Goal: Task Accomplishment & Management: Complete application form

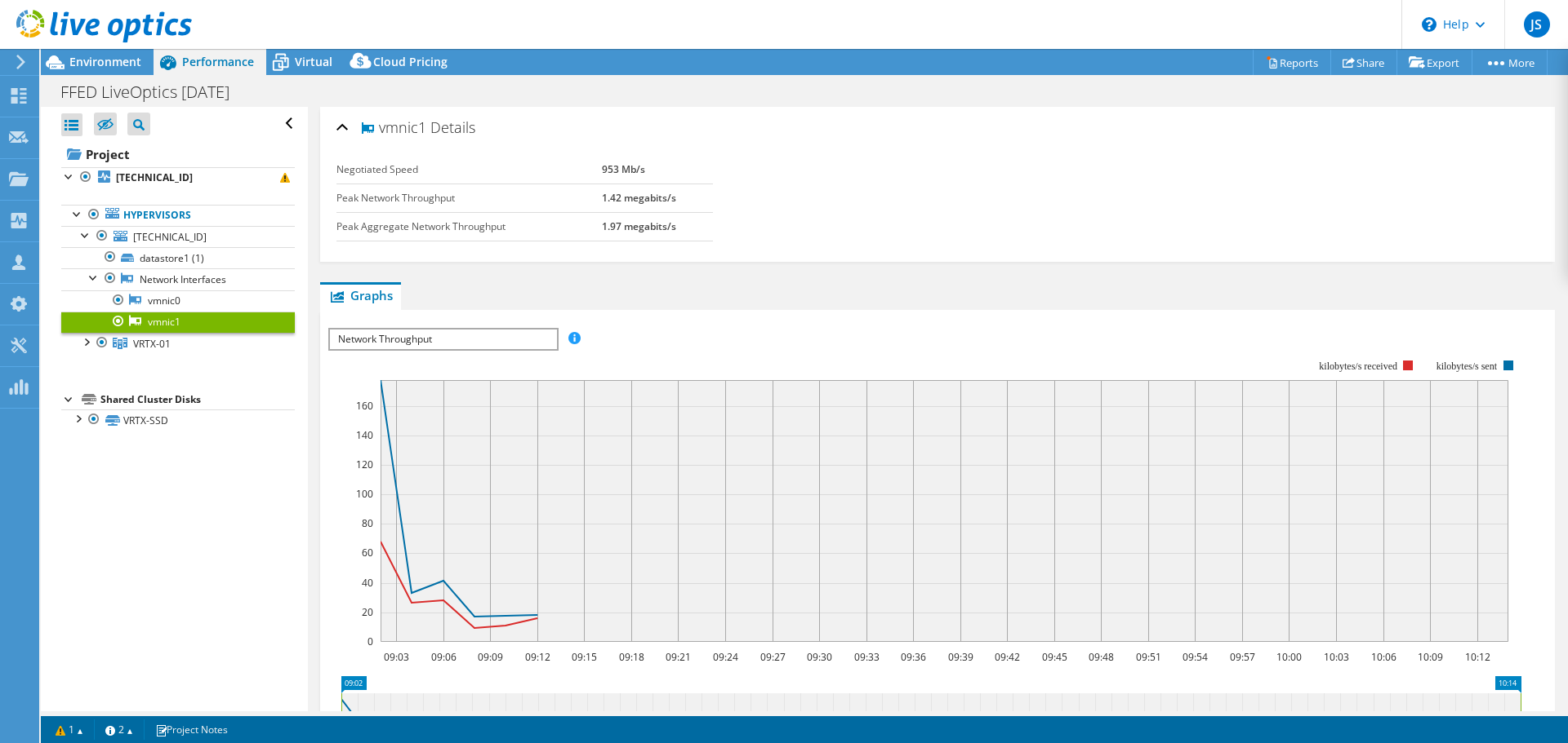
select select "USD"
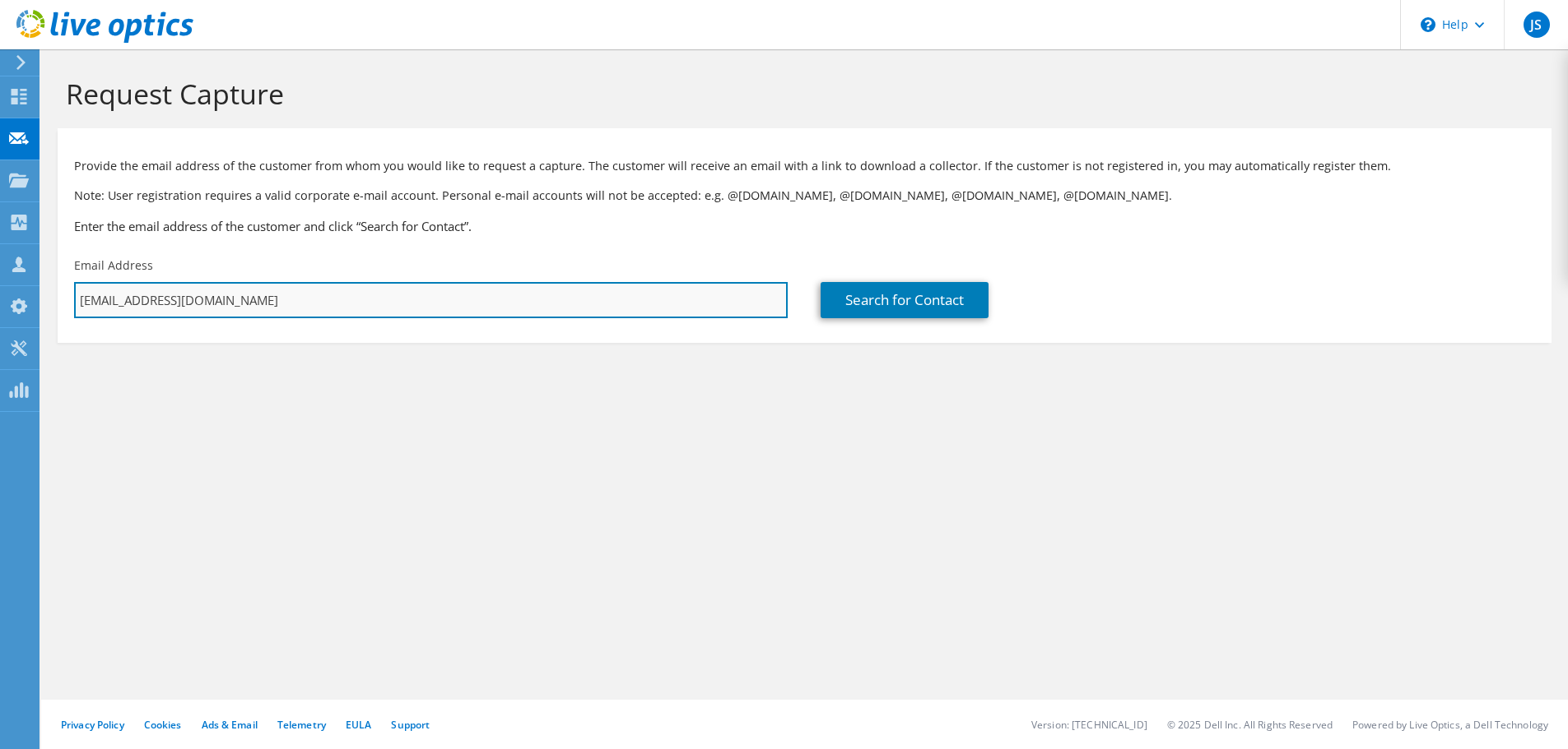
click at [458, 313] on input "[EMAIL_ADDRESS][DOMAIN_NAME]" at bounding box center [430, 300] width 713 height 36
click at [335, 301] on input "[EMAIL_ADDRESS][DOMAIN_NAME]" at bounding box center [430, 300] width 713 height 36
drag, startPoint x: 367, startPoint y: 302, endPoint x: 57, endPoint y: 302, distance: 310.0
click at [57, 302] on div "Email Address jordan.sagorski@trace3.com" at bounding box center [430, 287] width 747 height 77
paste input "acatlin@skytron.us"
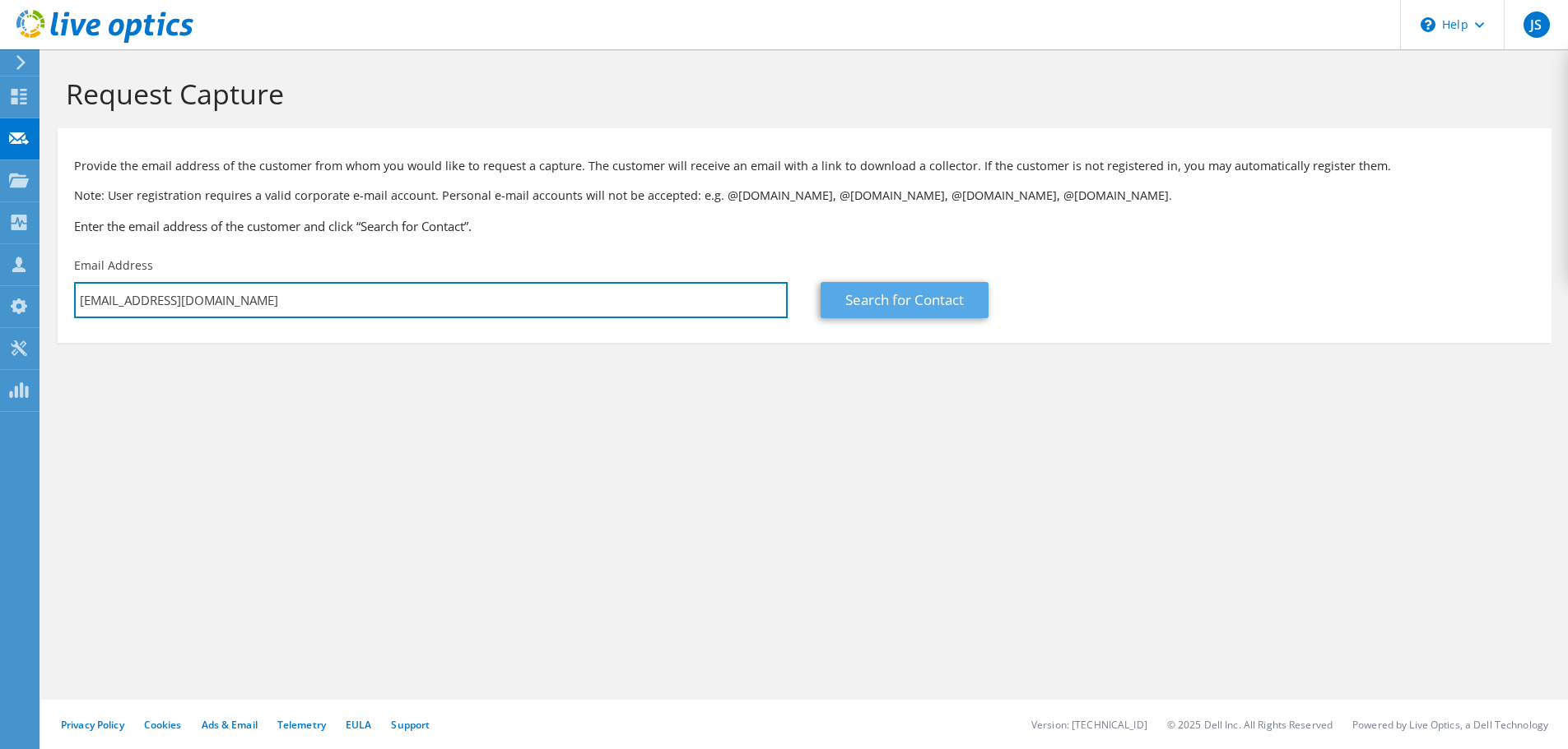
type input "acatlin@skytron.us"
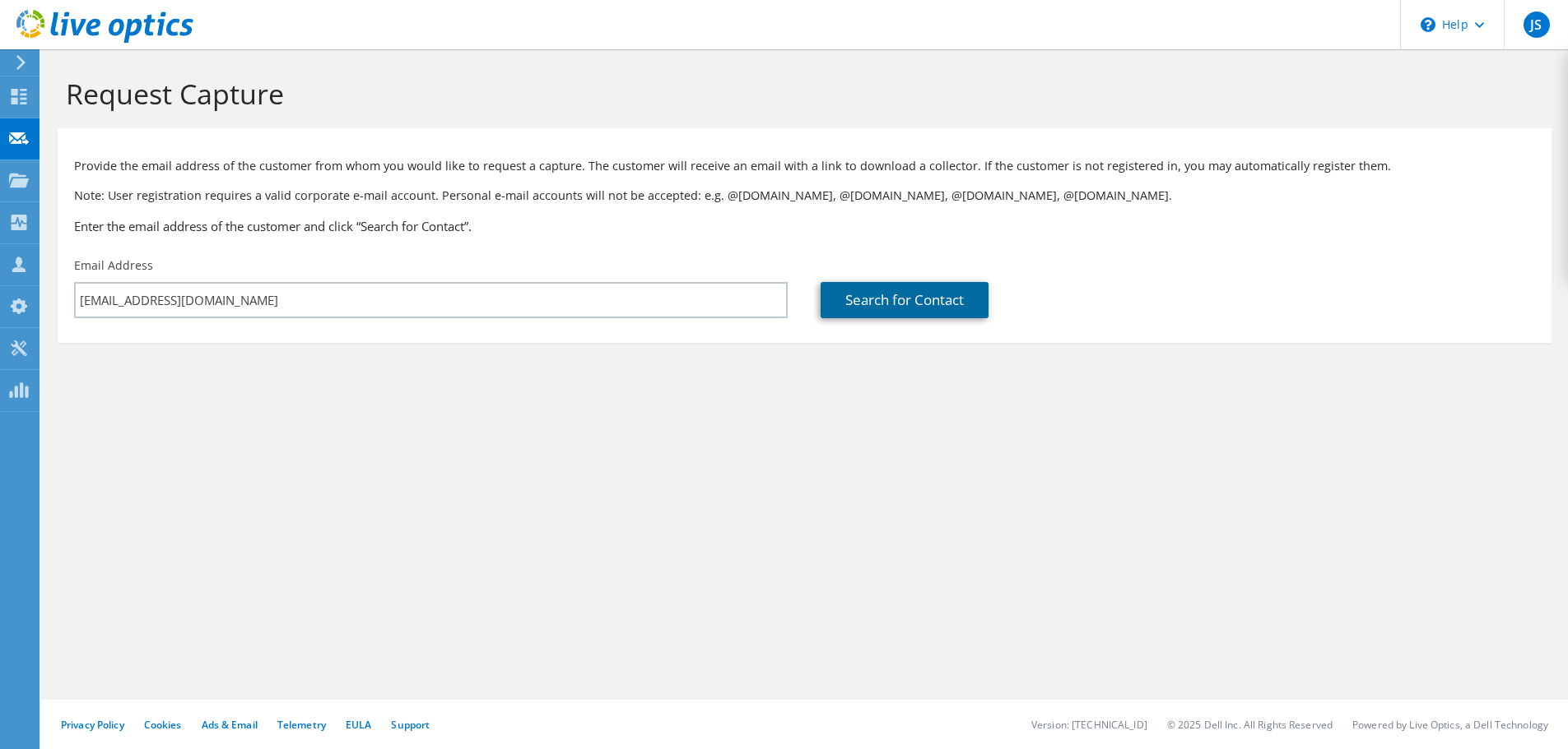
click at [874, 311] on link "Search for Contact" at bounding box center [904, 300] width 168 height 36
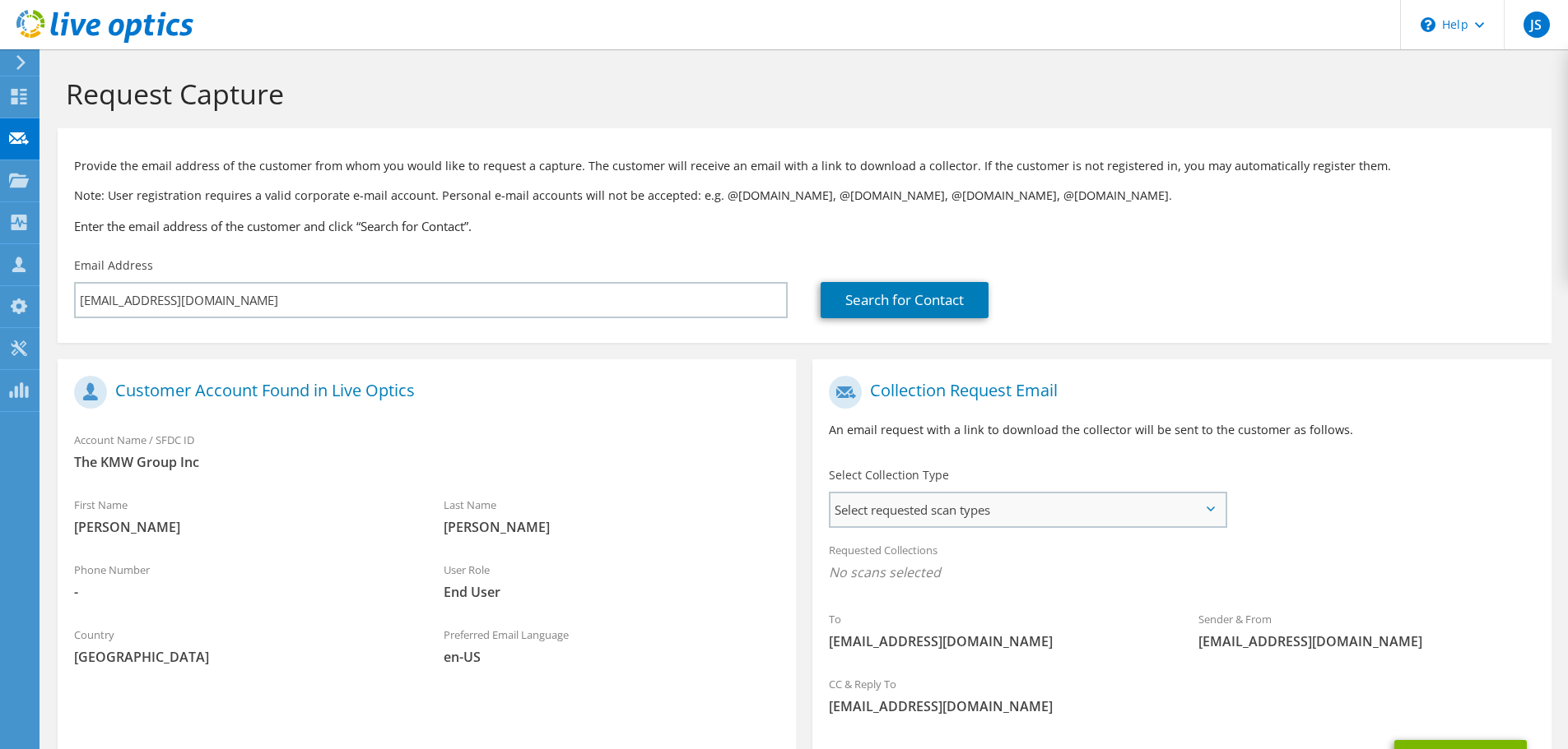
drag, startPoint x: 988, startPoint y: 512, endPoint x: 994, endPoint y: 519, distance: 9.2
click at [989, 513] on span "Select requested scan types" at bounding box center [1027, 510] width 394 height 33
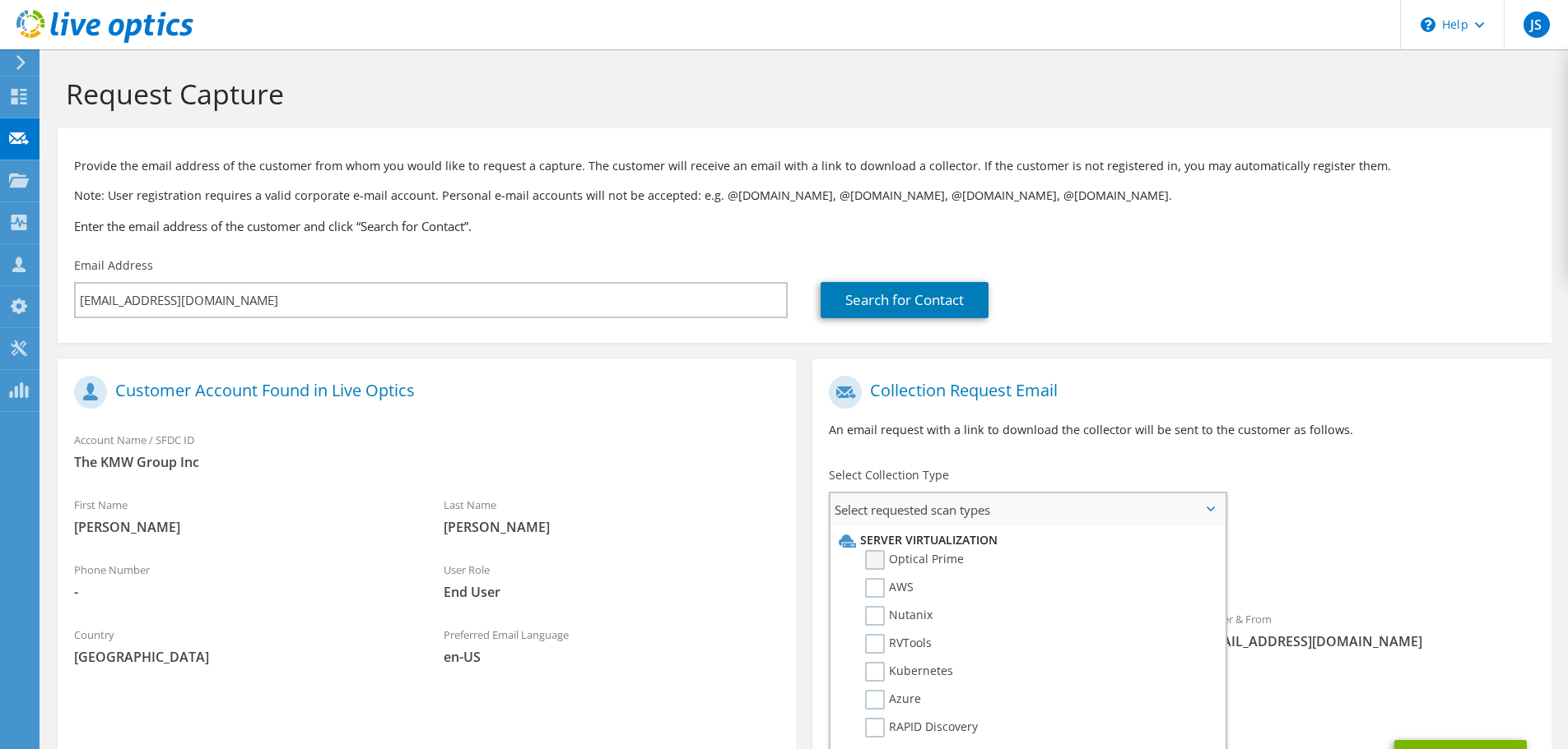
click at [939, 557] on label "Optical Prime" at bounding box center [914, 560] width 98 height 19
click at [0, 0] on input "Optical Prime" at bounding box center [0, 0] width 0 height 0
click at [1448, 451] on div "Collection Request Email An email request with a link to download the collector…" at bounding box center [1182, 413] width 739 height 91
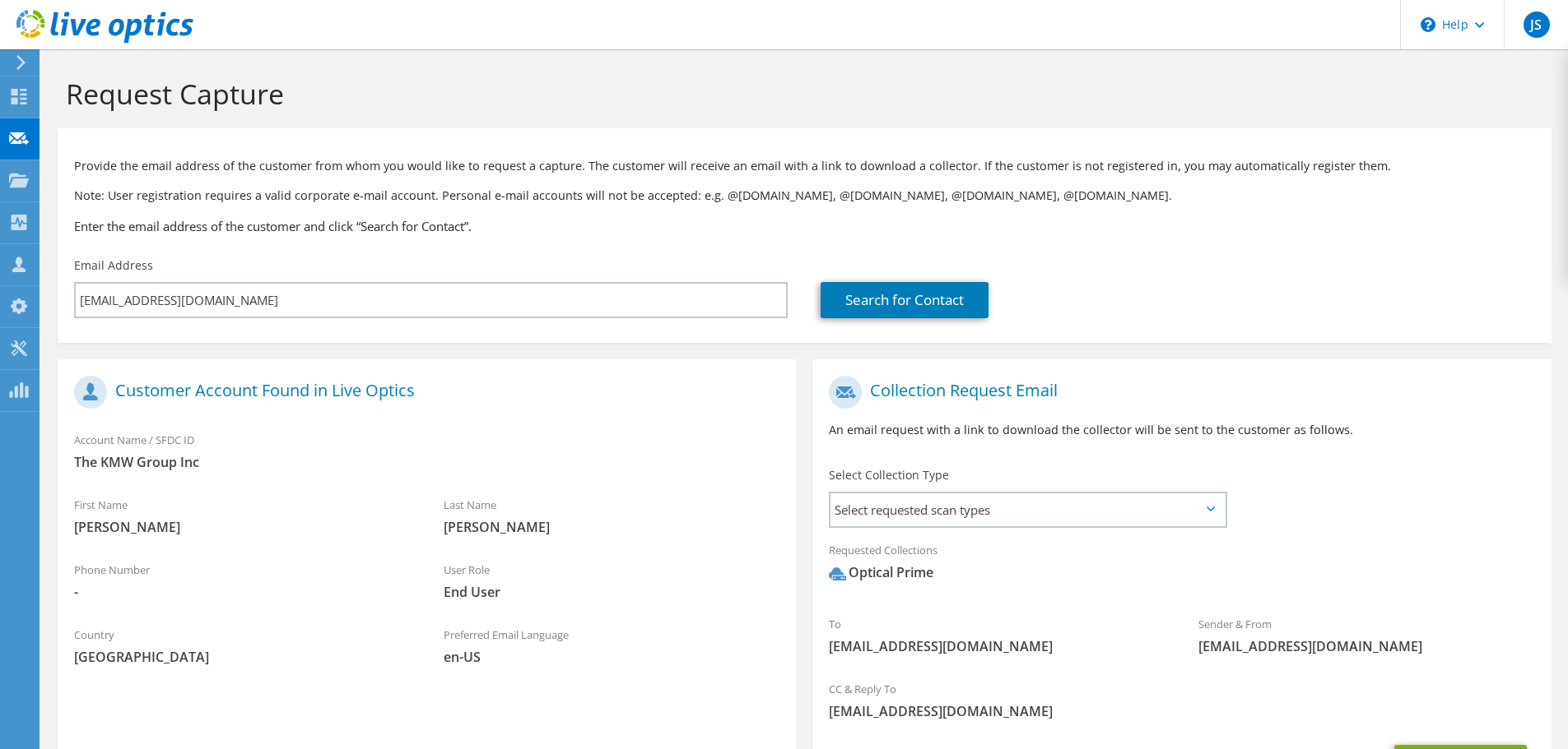
scroll to position [156, 0]
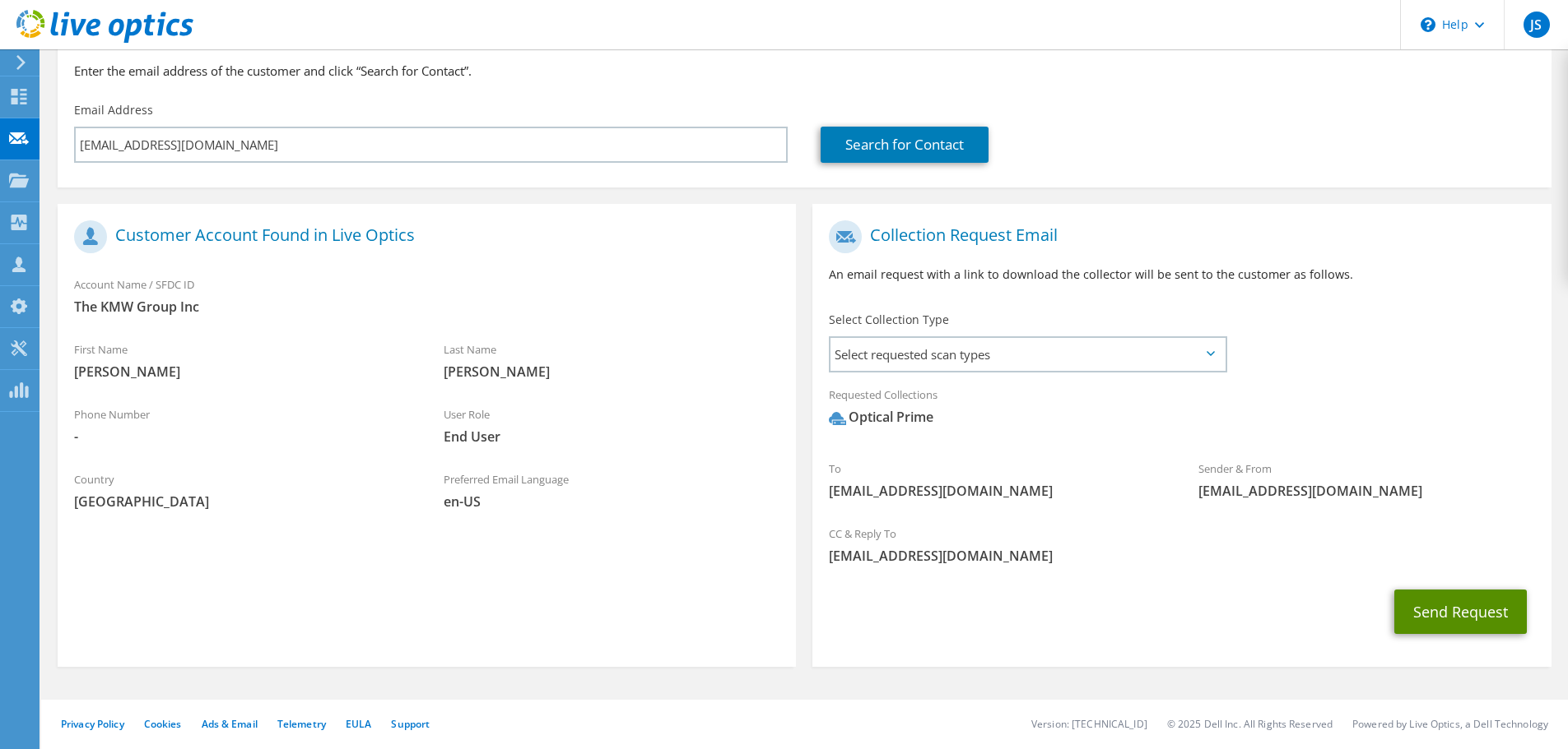
click at [1443, 615] on button "Send Request" at bounding box center [1461, 612] width 132 height 45
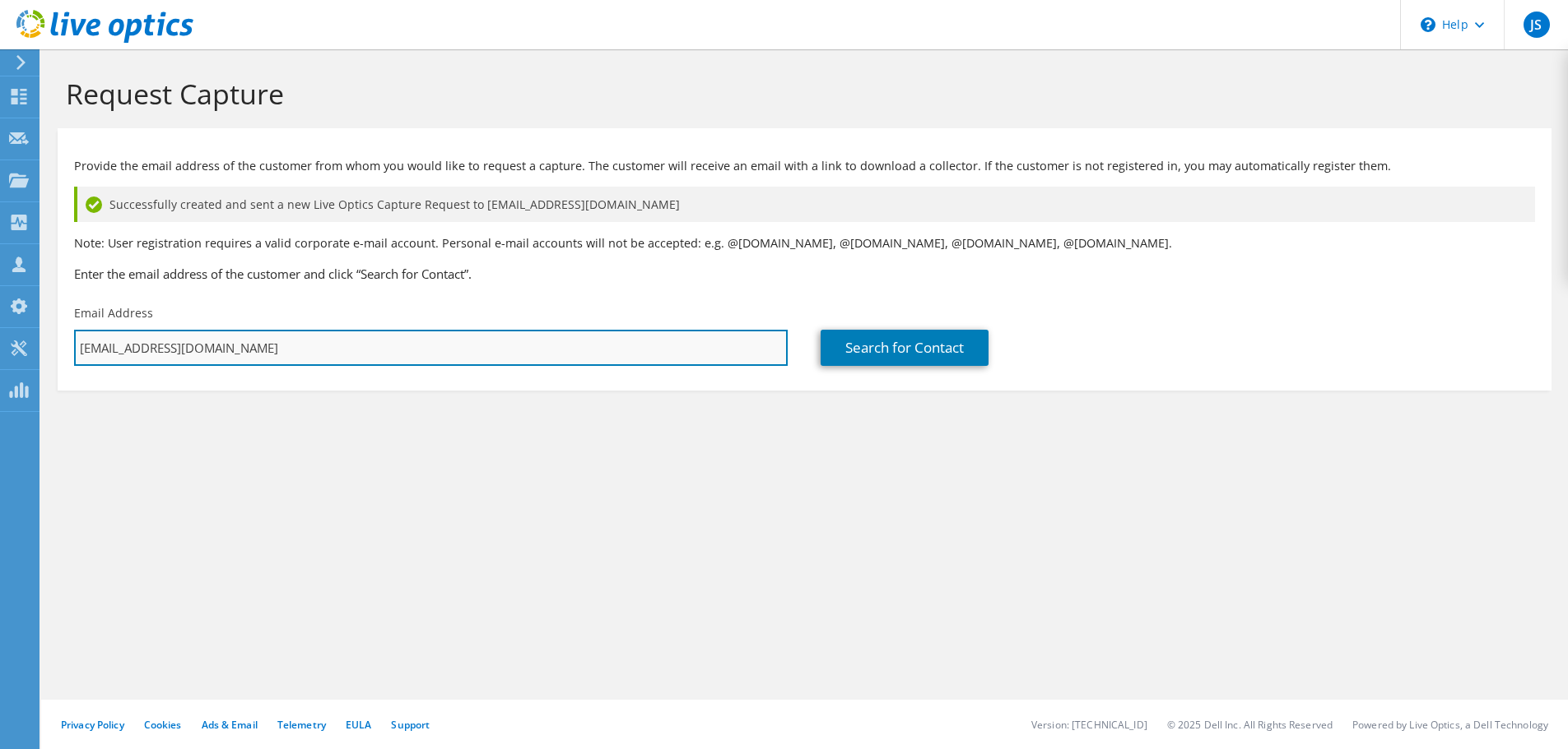
click at [283, 349] on input "[EMAIL_ADDRESS][DOMAIN_NAME]" at bounding box center [430, 347] width 713 height 36
drag, startPoint x: 299, startPoint y: 349, endPoint x: 55, endPoint y: 351, distance: 244.0
click at [55, 351] on section "Request Capture Provide the email address of the customer from whom you would l…" at bounding box center [804, 262] width 1527 height 424
paste input "perry@skytron.us"
type input "jperry@skytron.us"
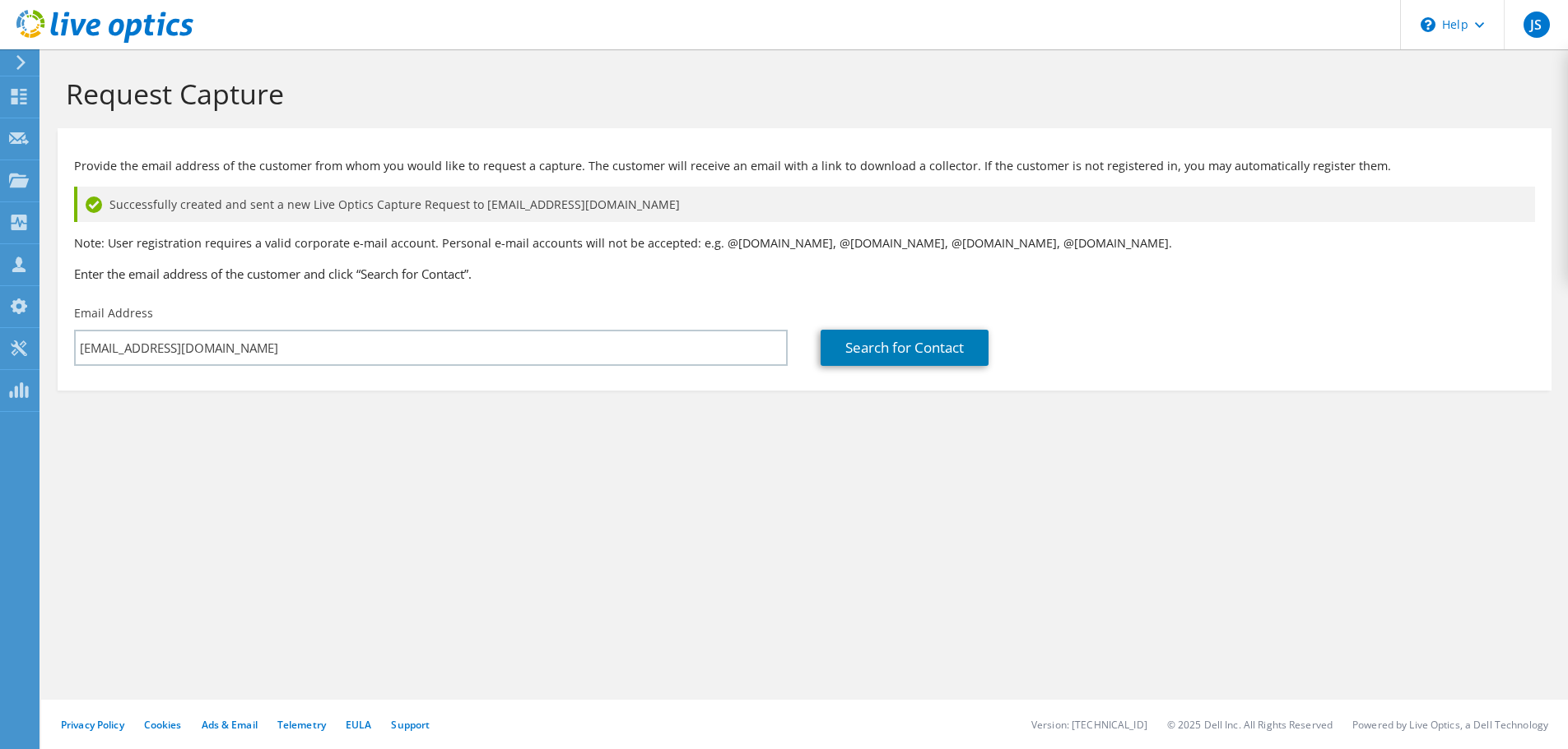
click at [687, 459] on section "Request Capture Provide the email address of the customer from whom you would l…" at bounding box center [804, 262] width 1527 height 424
click at [853, 344] on link "Search for Contact" at bounding box center [904, 347] width 168 height 36
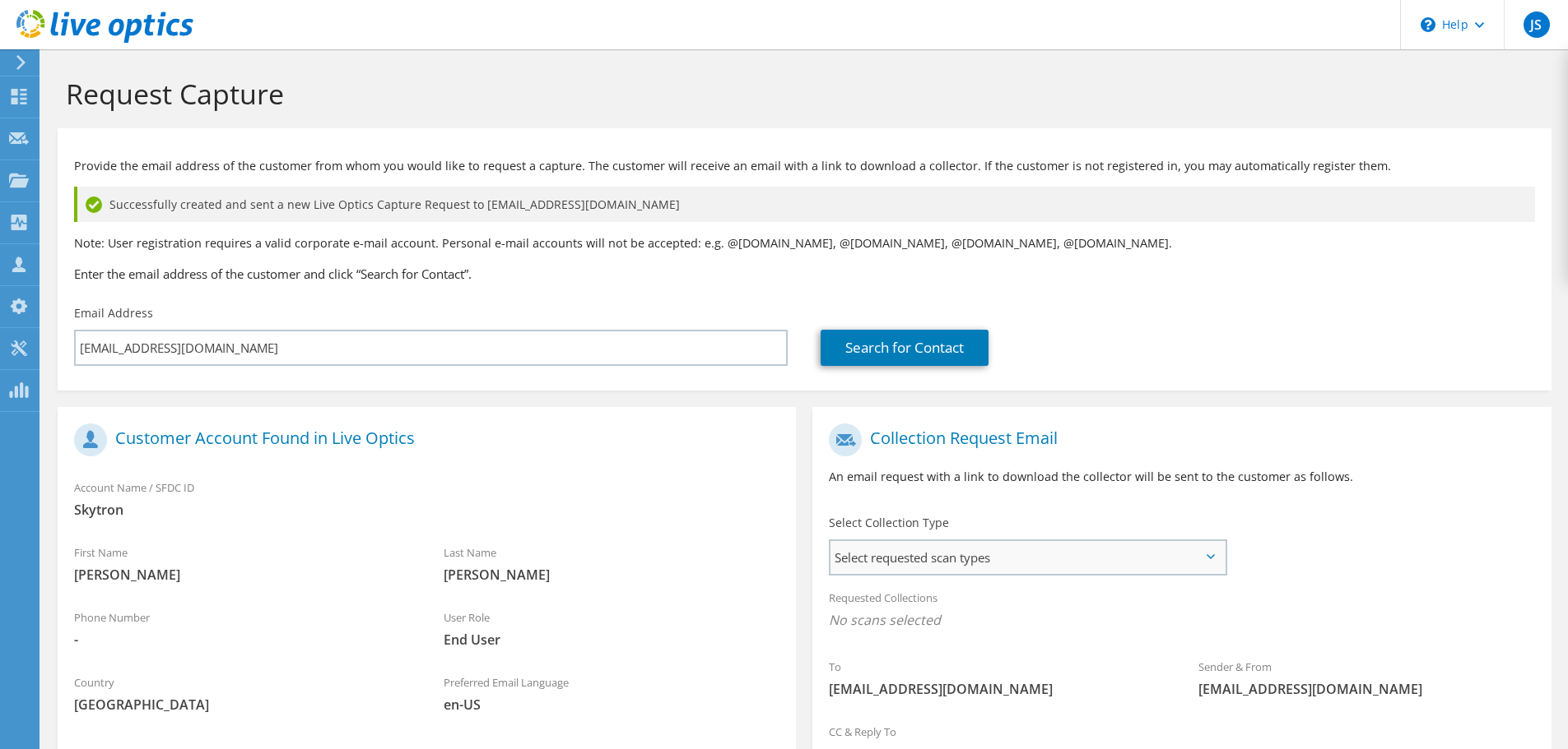
click at [1003, 561] on span "Select requested scan types" at bounding box center [1027, 557] width 394 height 33
click at [920, 605] on label "Optical Prime" at bounding box center [914, 608] width 98 height 19
click at [0, 0] on input "Optical Prime" at bounding box center [0, 0] width 0 height 0
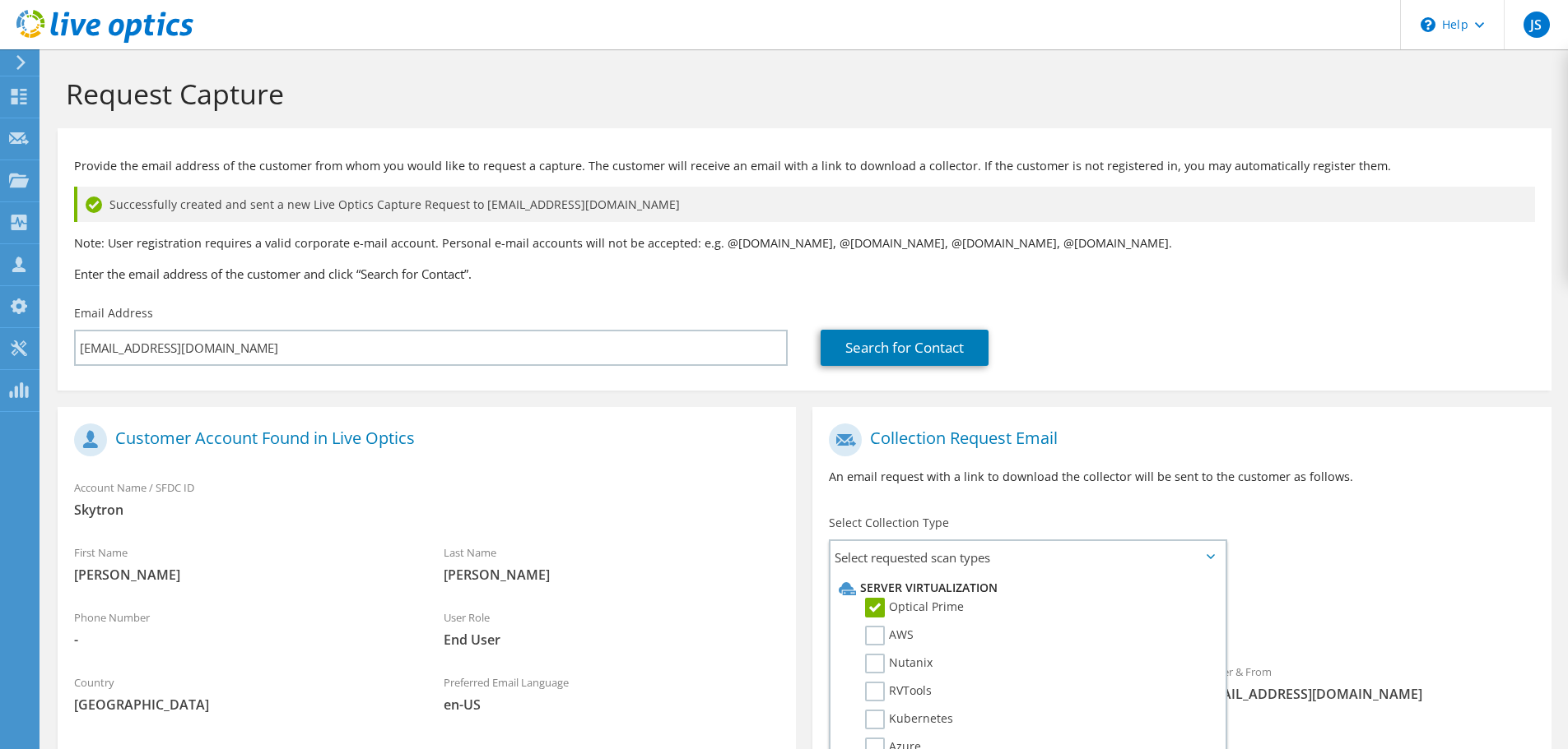
click at [1410, 555] on div "To jperry@skytron.us Sender & From liveoptics@liveoptics.com" at bounding box center [1182, 567] width 739 height 304
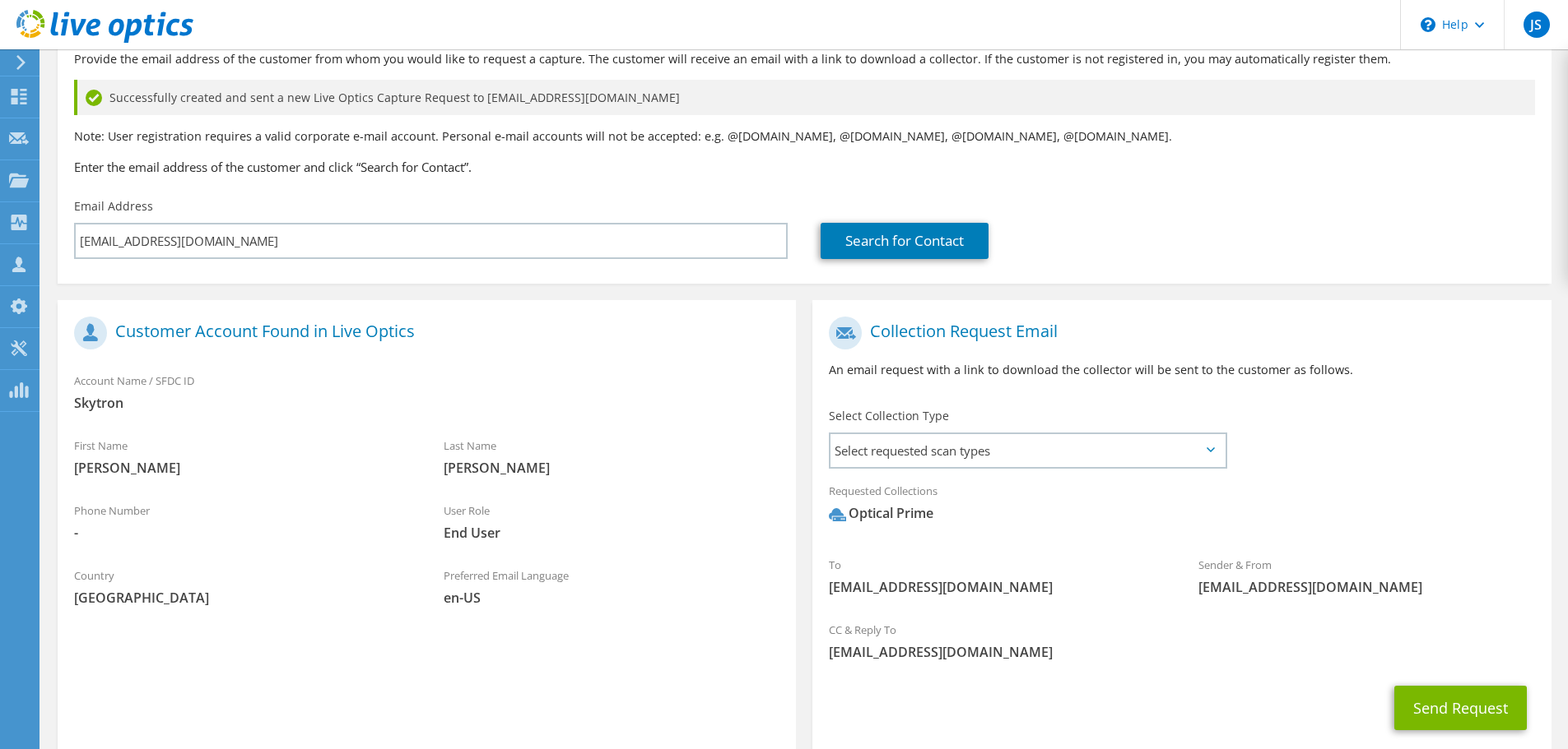
scroll to position [203, 0]
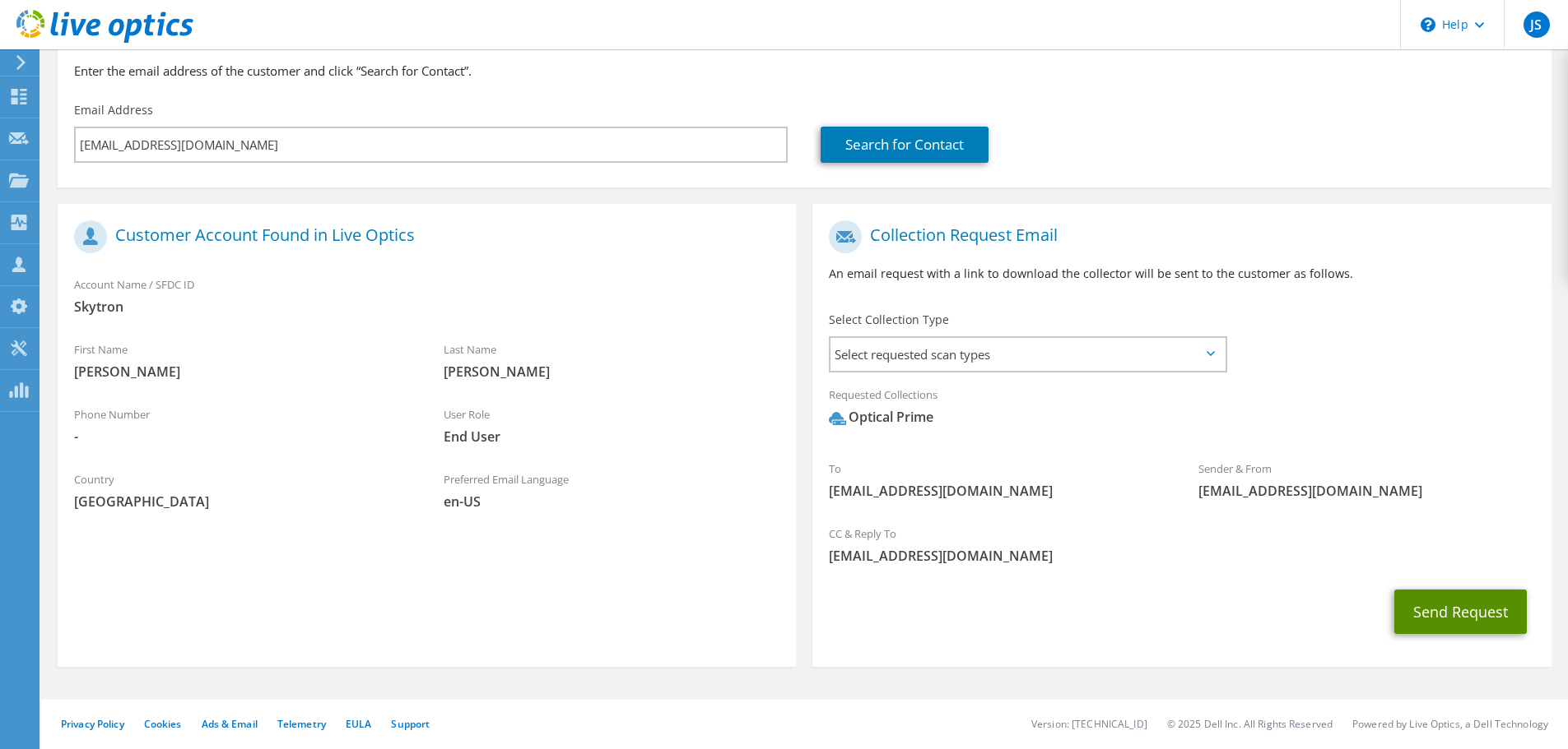
click at [1443, 613] on button "Send Request" at bounding box center [1461, 612] width 132 height 45
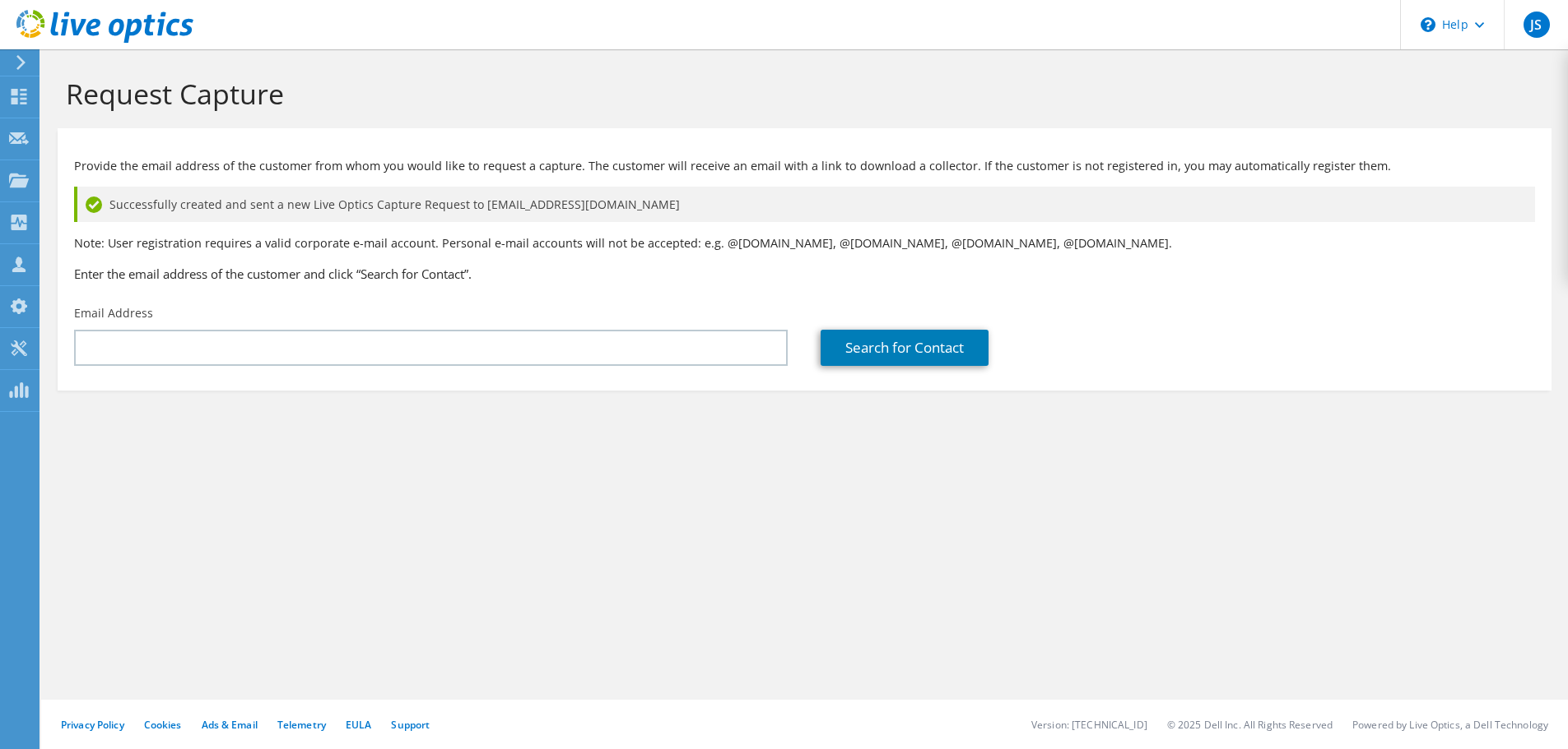
type input "[EMAIL_ADDRESS][DOMAIN_NAME]"
click at [747, 624] on div "Request Capture Provide the email address of the customer from whom you would l…" at bounding box center [804, 400] width 1527 height 700
drag, startPoint x: 772, startPoint y: 460, endPoint x: 292, endPoint y: 446, distance: 480.2
click at [772, 460] on section "Request Capture Provide the email address of the customer from whom you would l…" at bounding box center [804, 262] width 1527 height 424
click at [808, 485] on div "Request Capture Provide the email address of the customer from whom you would l…" at bounding box center [804, 400] width 1527 height 700
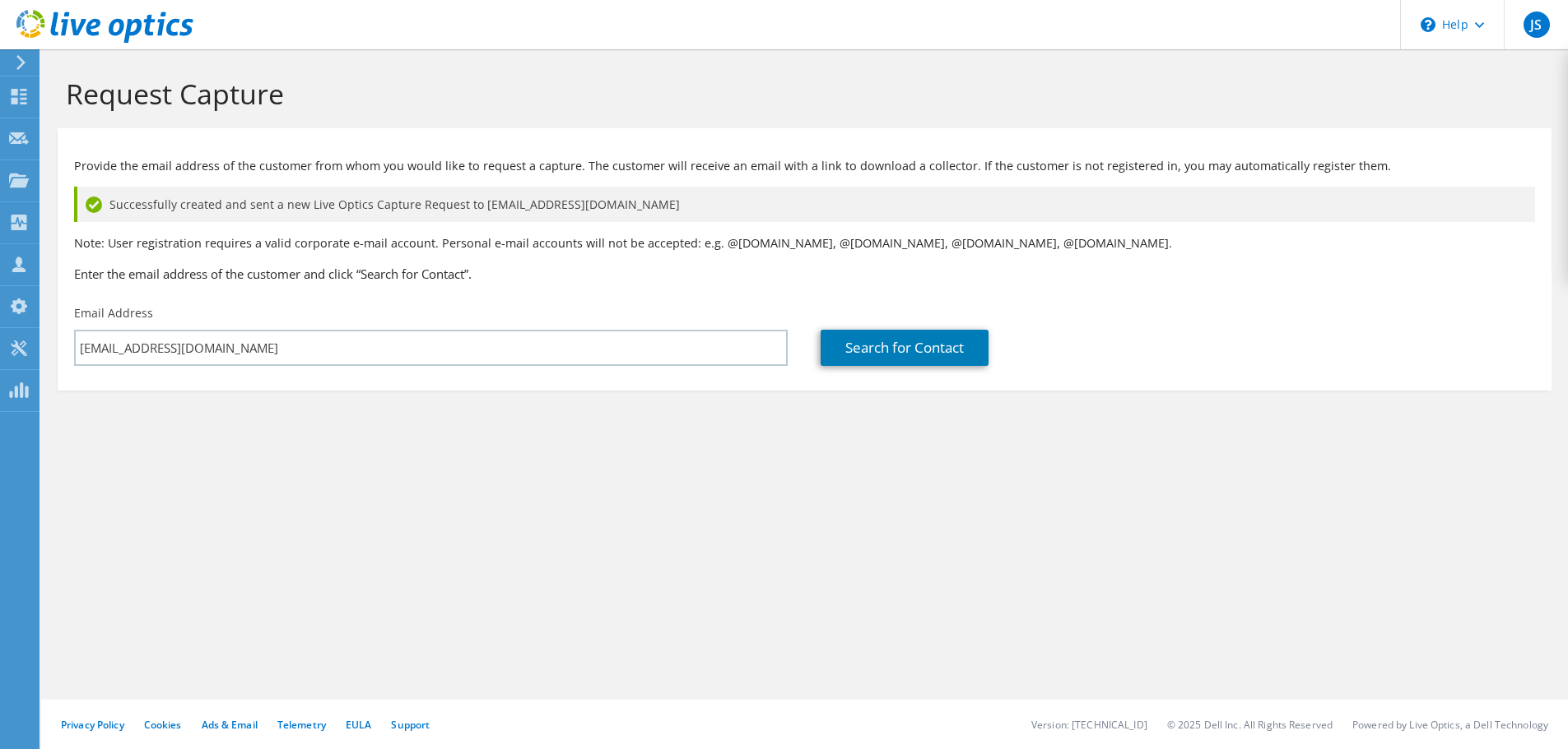
click at [389, 524] on div "Request Capture Provide the email address of the customer from whom you would l…" at bounding box center [804, 400] width 1527 height 700
click at [568, 419] on section "Request Capture Provide the email address of the customer from whom you would l…" at bounding box center [804, 262] width 1527 height 424
click at [658, 672] on div "Request Capture Provide the email address of the customer from whom you would l…" at bounding box center [804, 400] width 1527 height 700
click at [573, 605] on div "Request Capture Provide the email address of the customer from whom you would l…" at bounding box center [804, 400] width 1527 height 700
